Goal: Find contact information: Find contact information

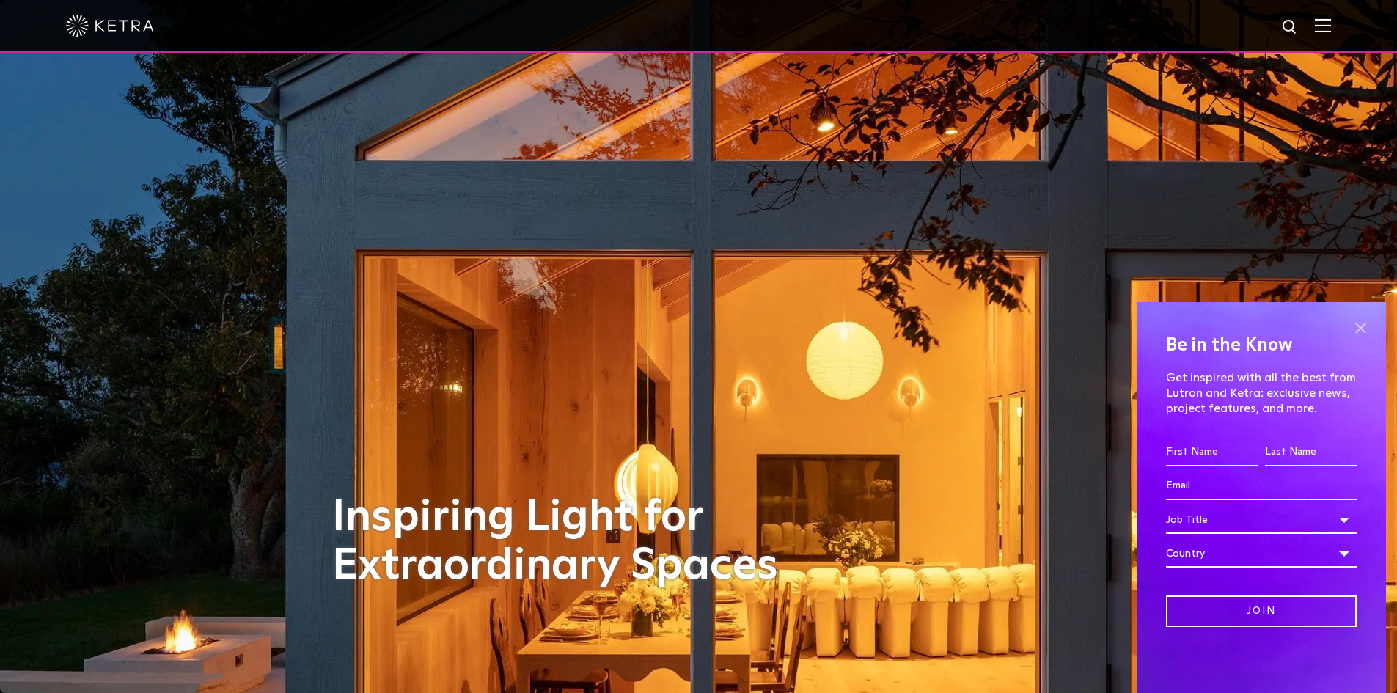
click at [1362, 326] on span at bounding box center [1360, 328] width 22 height 22
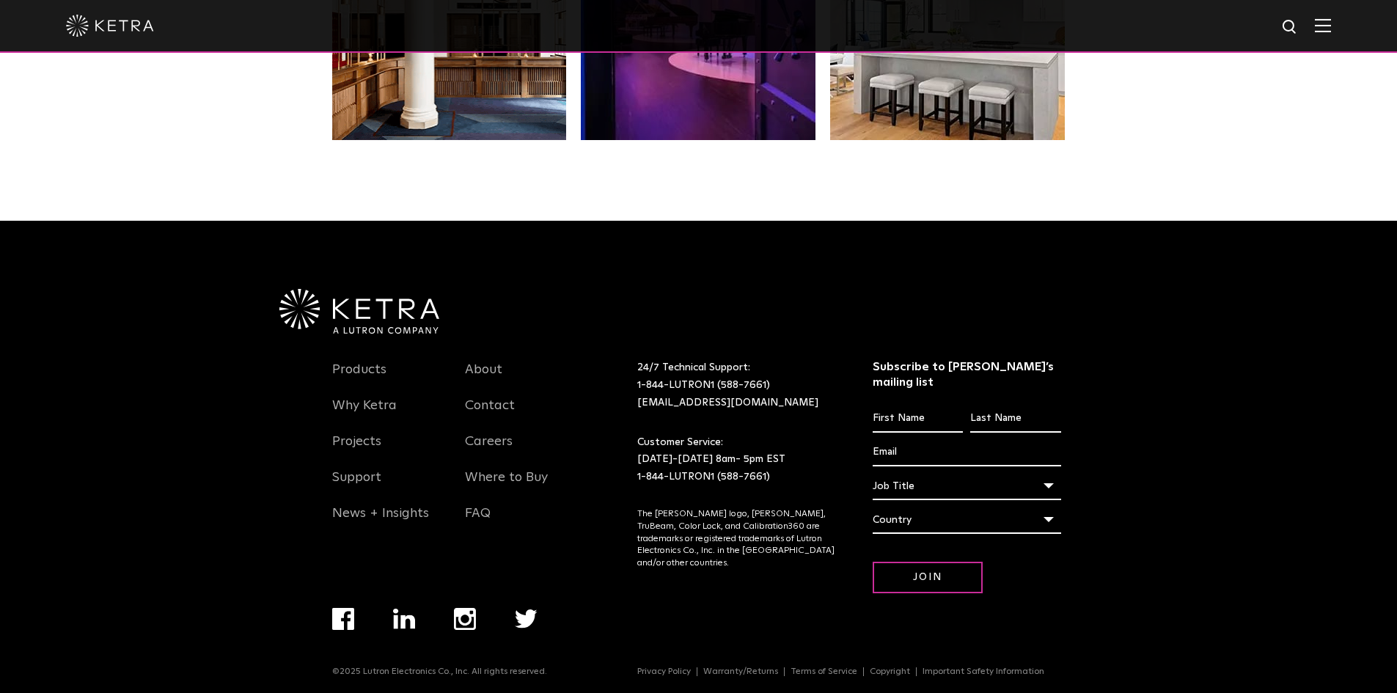
scroll to position [3084, 0]
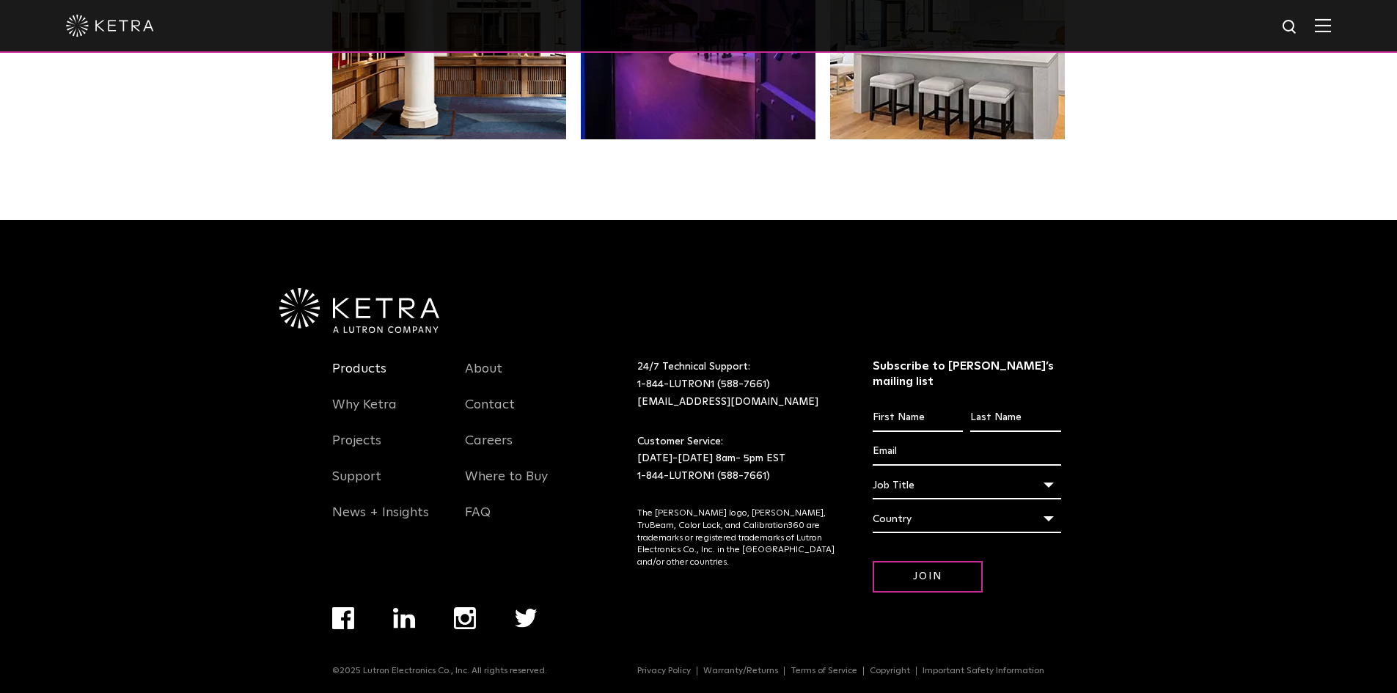
click at [351, 367] on link "Products" at bounding box center [359, 378] width 54 height 34
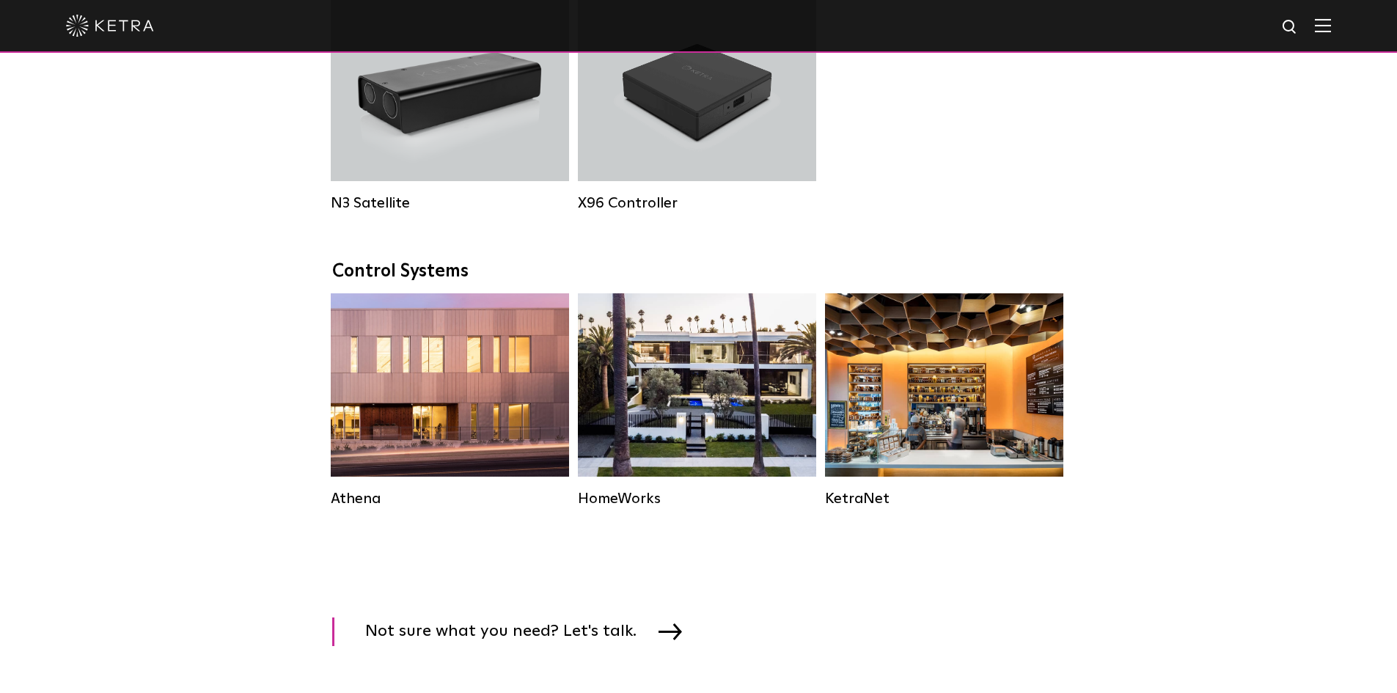
scroll to position [2273, 0]
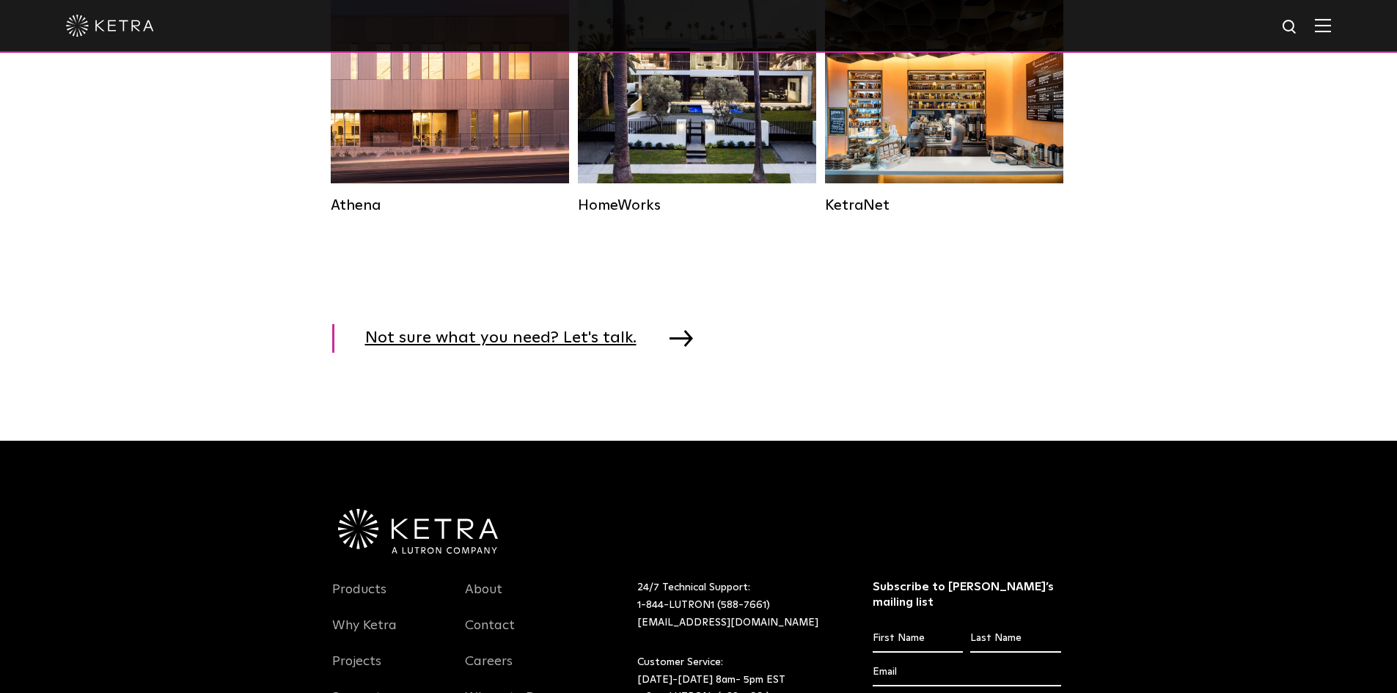
click at [670, 346] on img at bounding box center [681, 338] width 23 height 16
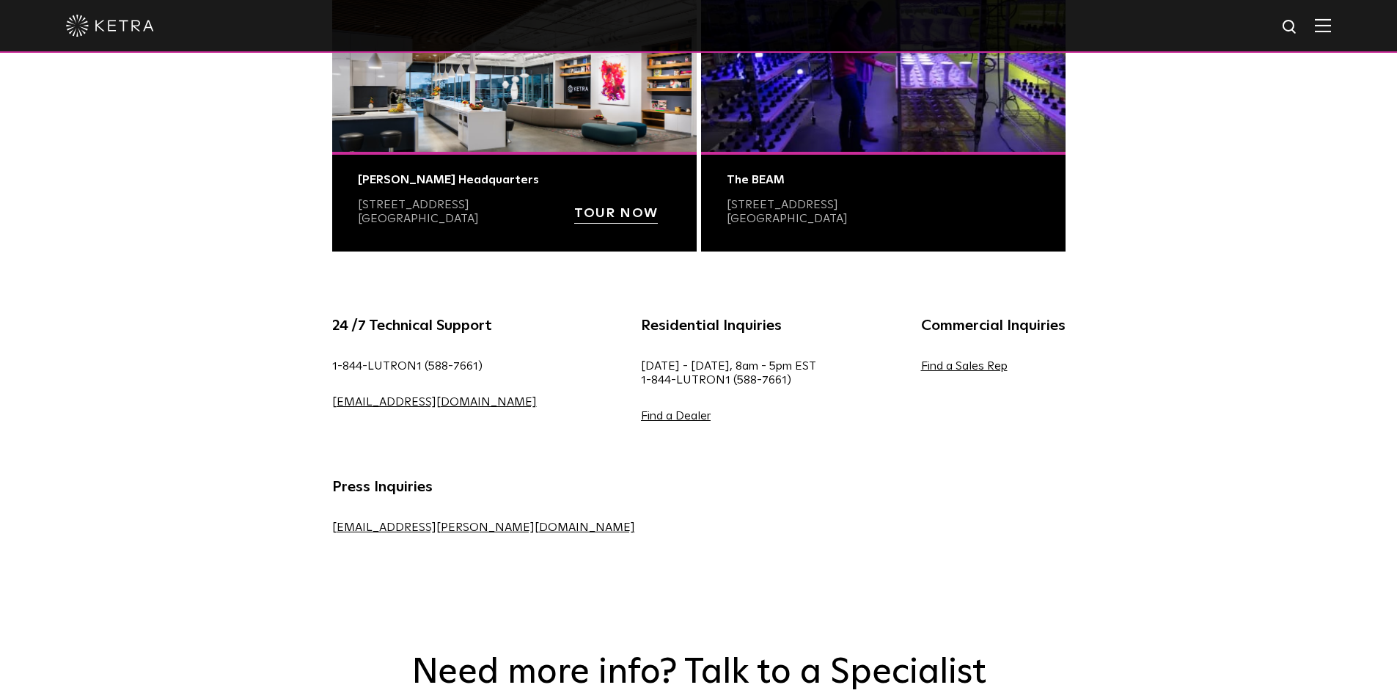
scroll to position [660, 0]
